Goal: Task Accomplishment & Management: Use online tool/utility

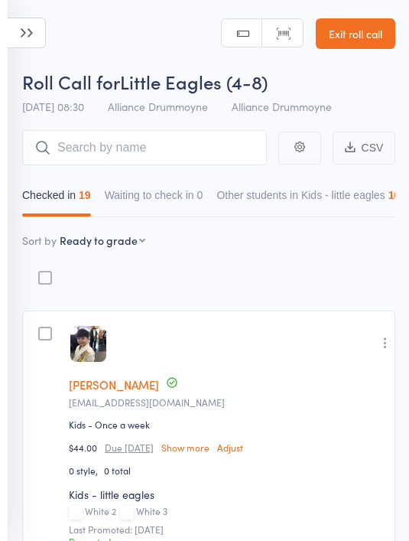
click at [36, 41] on icon at bounding box center [27, 33] width 38 height 31
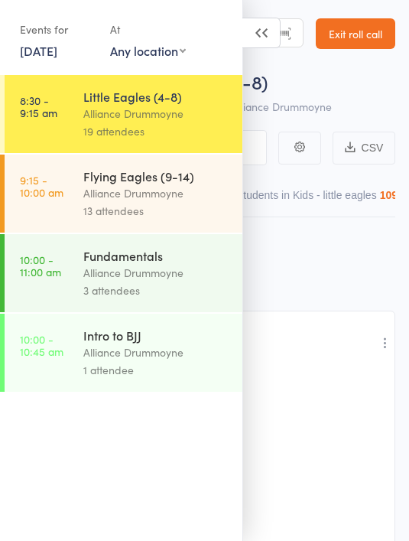
click at [165, 183] on div "Flying Eagles (9-14)" at bounding box center [156, 175] width 146 height 17
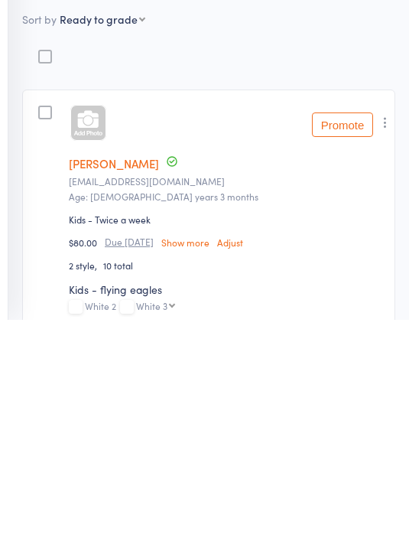
click at [353, 333] on button "Promote" at bounding box center [342, 345] width 61 height 24
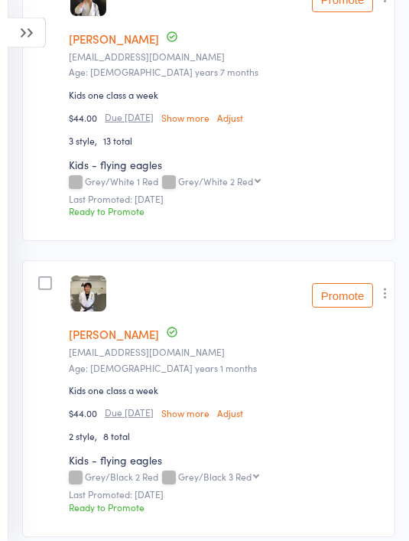
scroll to position [936, 0]
click at [343, 308] on button "Promote" at bounding box center [342, 296] width 61 height 24
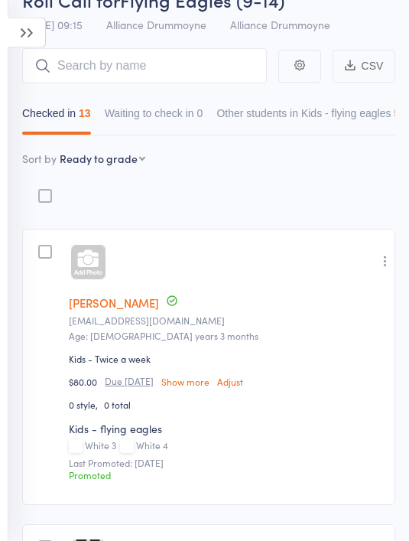
scroll to position [0, 0]
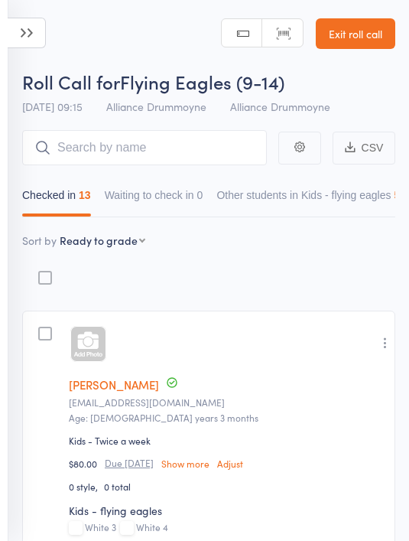
click at [361, 37] on link "Exit roll call" at bounding box center [356, 33] width 80 height 31
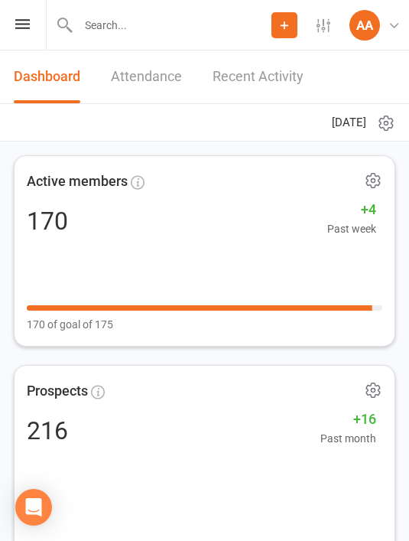
click at [28, 24] on icon at bounding box center [22, 24] width 15 height 10
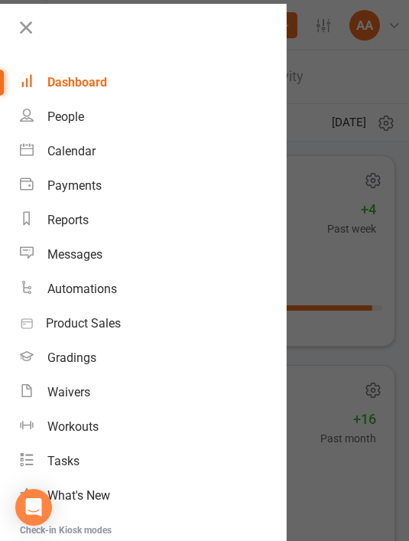
click at [35, 30] on icon at bounding box center [25, 27] width 21 height 21
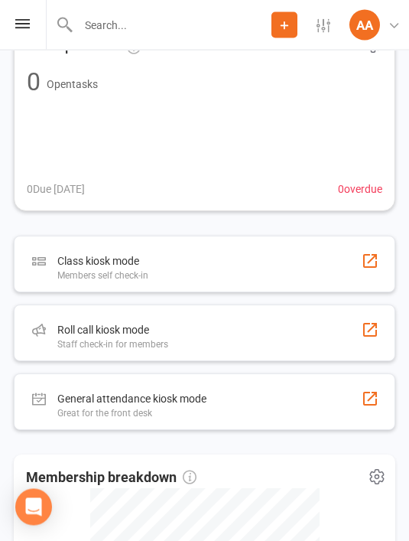
scroll to position [554, 0]
click at [238, 330] on div "Roll call kiosk mode Staff check-in for members" at bounding box center [205, 332] width 382 height 57
